Goal: Check status

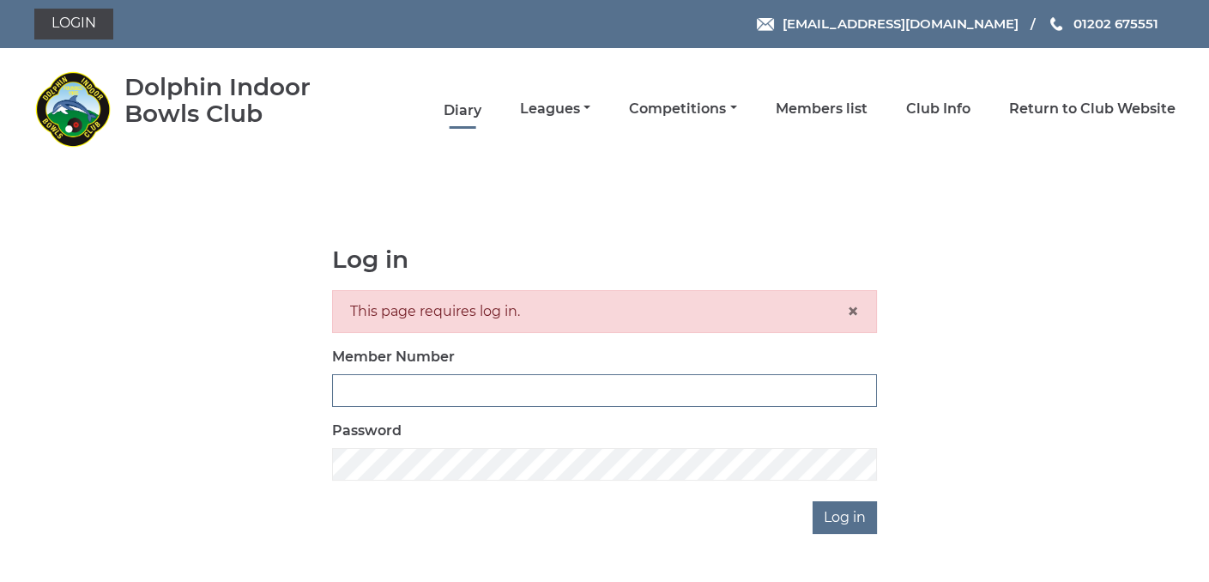
type input "3361"
click at [455, 106] on link "Diary" at bounding box center [463, 110] width 38 height 19
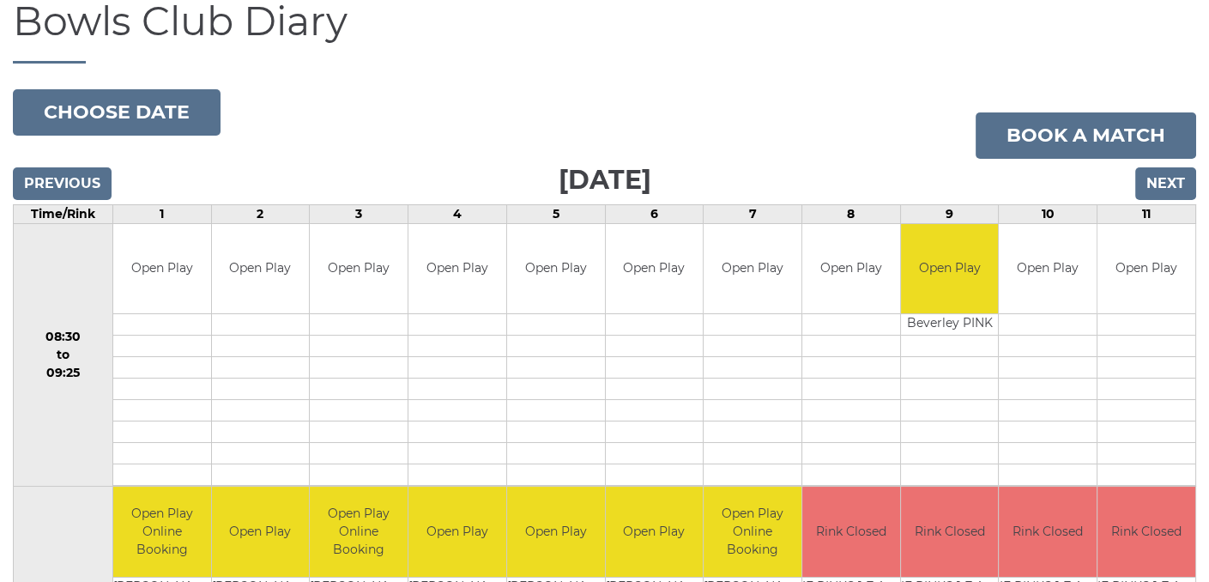
scroll to position [172, 0]
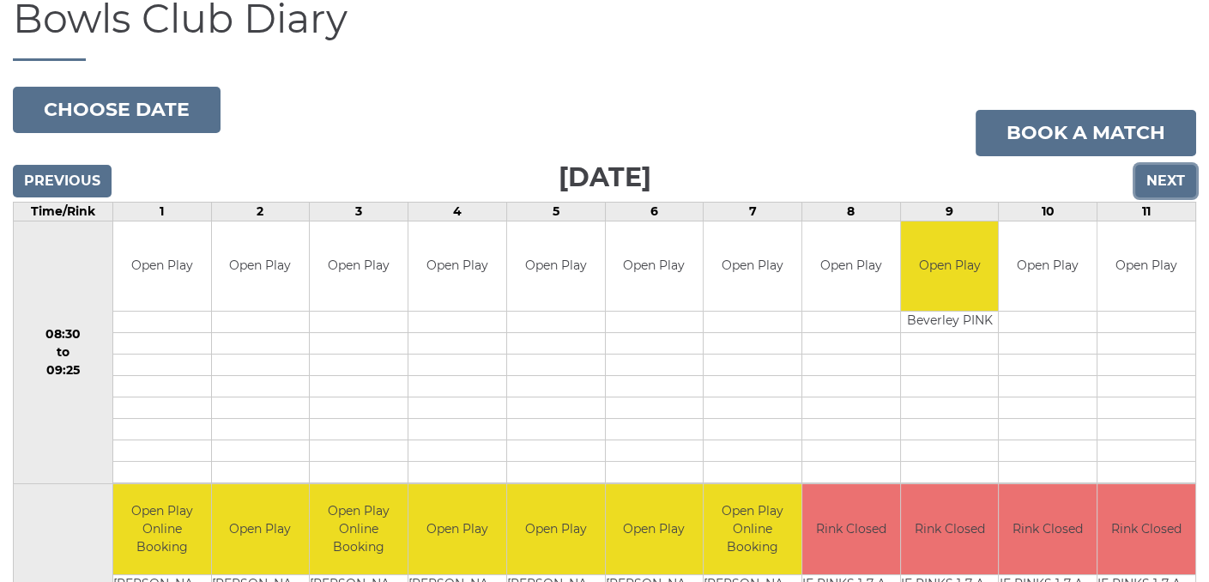
click at [1154, 183] on input "Next" at bounding box center [1165, 181] width 61 height 33
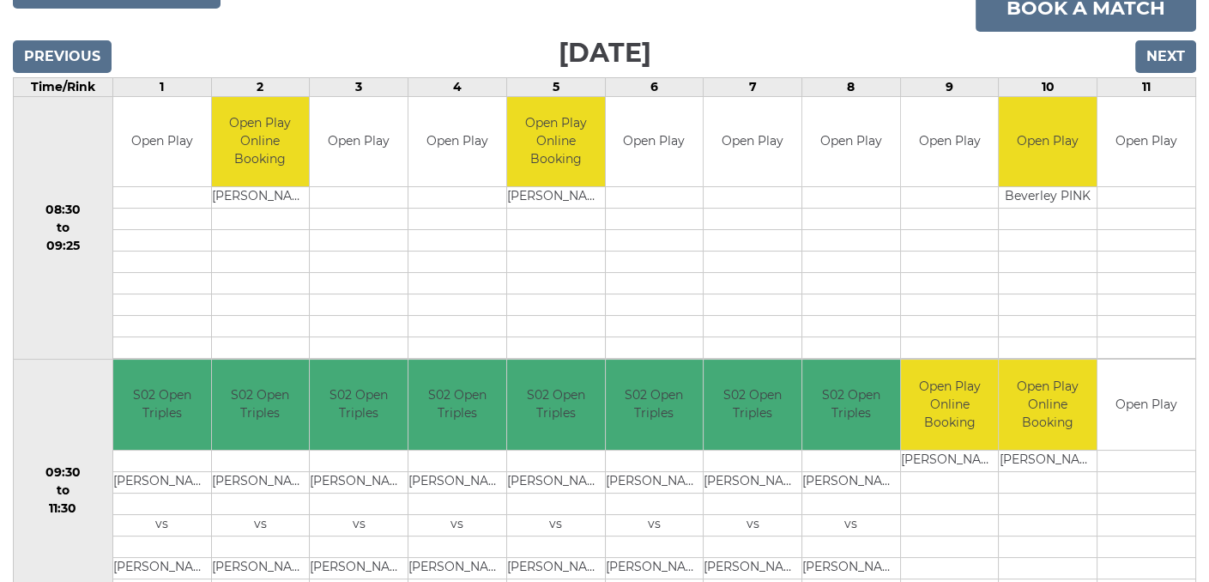
scroll to position [218, 0]
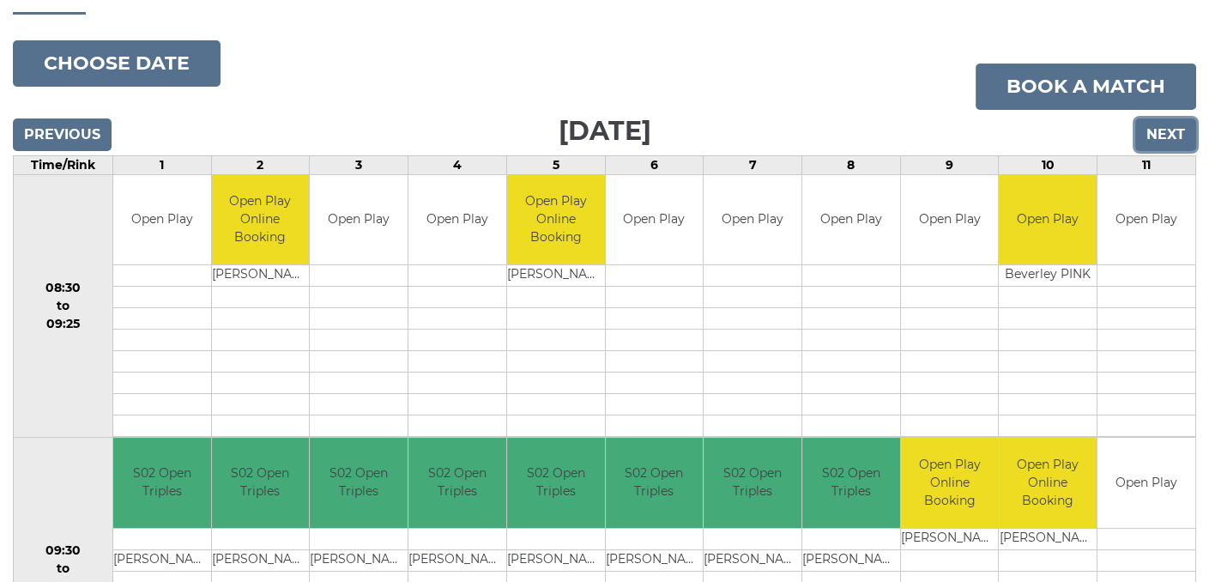
click at [1157, 138] on input "Next" at bounding box center [1165, 134] width 61 height 33
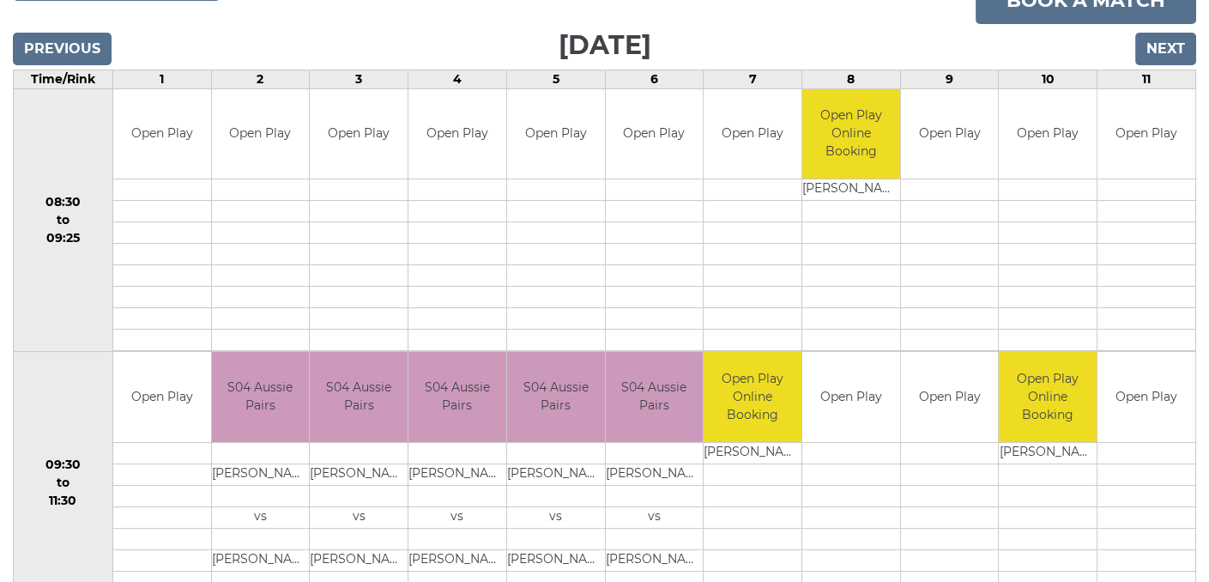
scroll to position [218, 0]
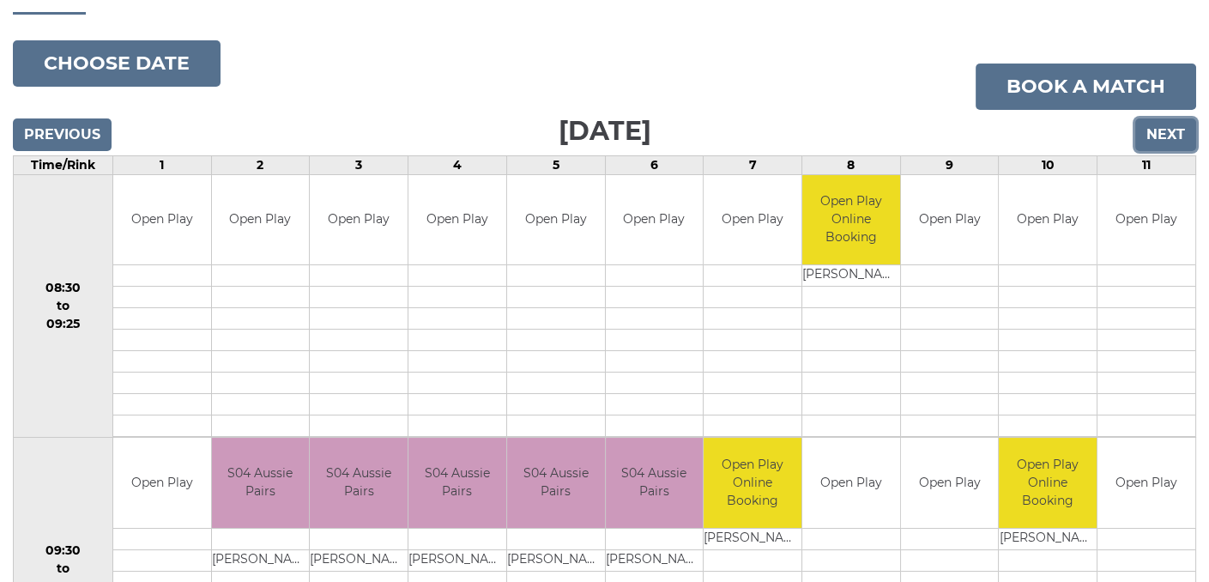
click at [1154, 129] on input "Next" at bounding box center [1165, 134] width 61 height 33
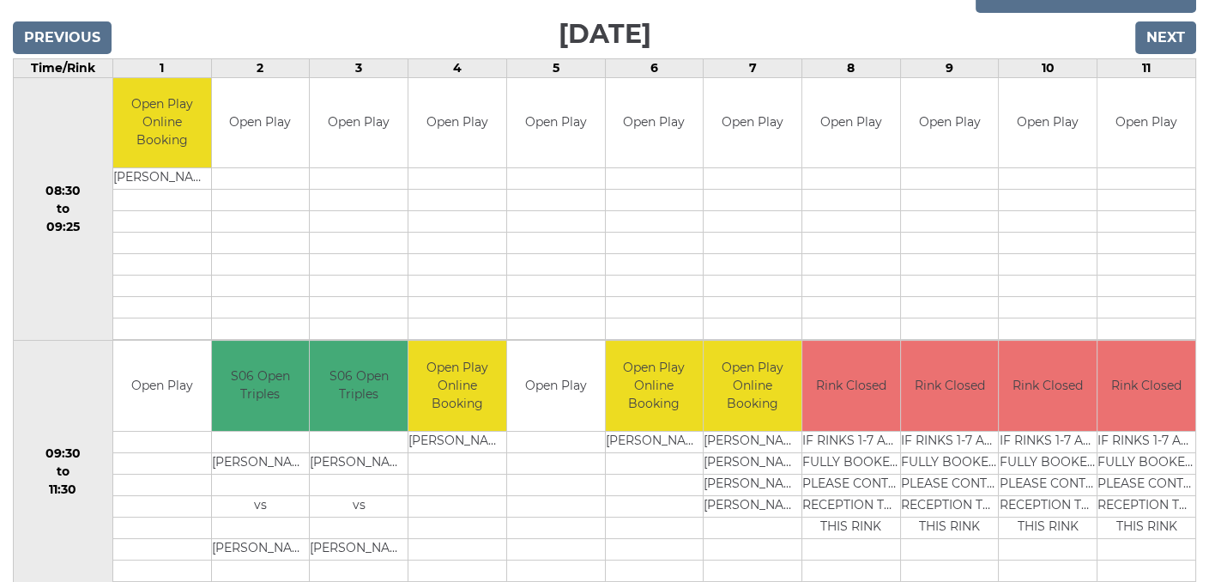
scroll to position [304, 0]
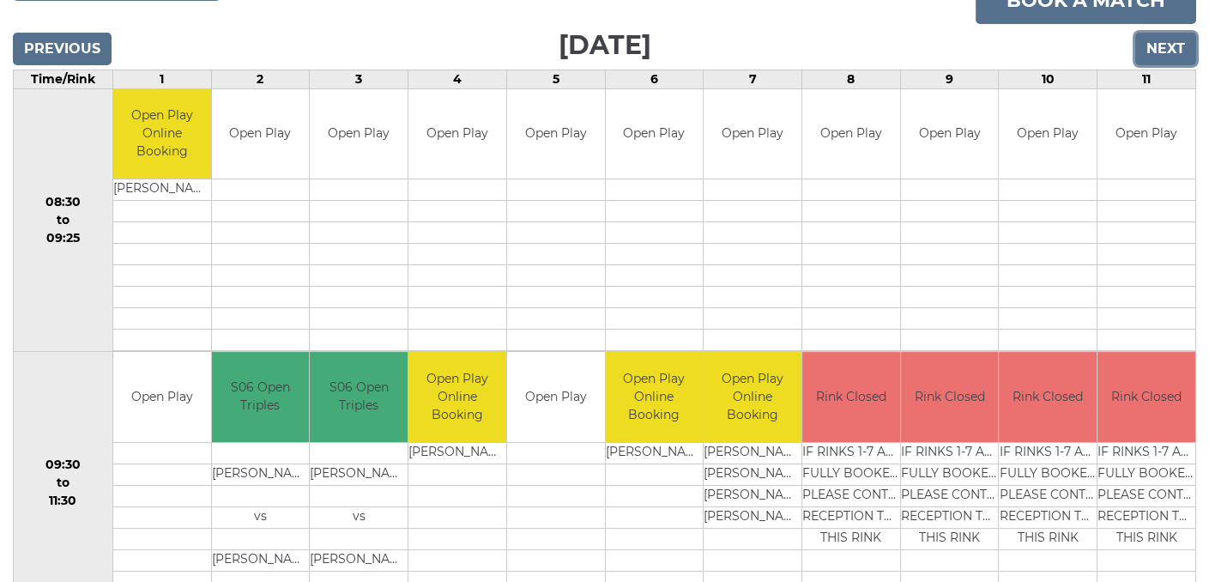
click at [1164, 43] on input "Next" at bounding box center [1165, 49] width 61 height 33
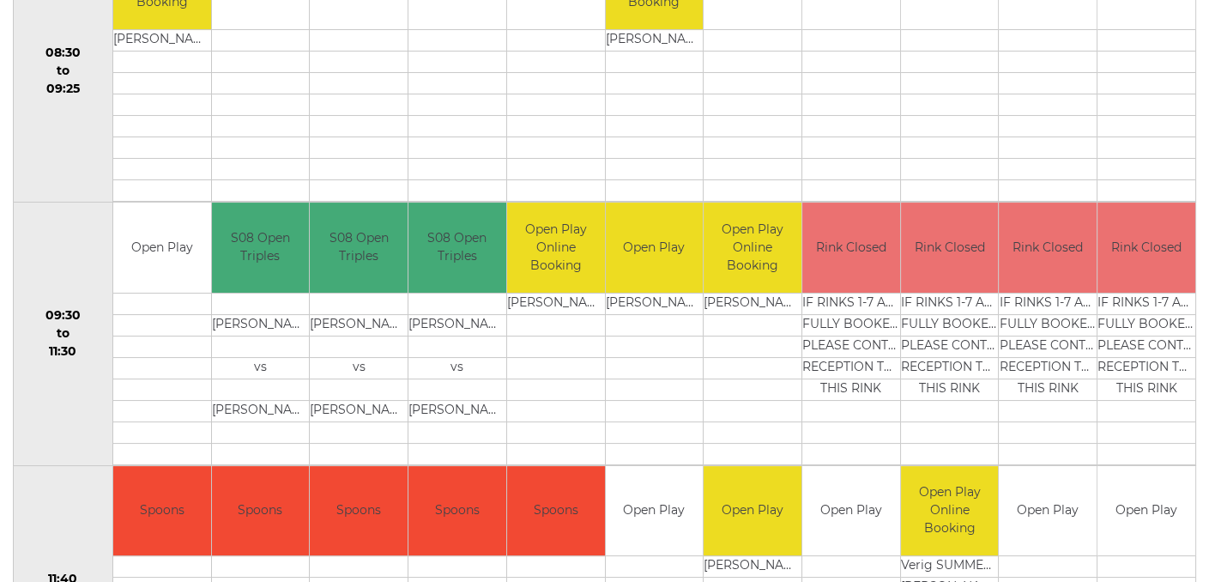
scroll to position [46, 0]
